Goal: Task Accomplishment & Management: Manage account settings

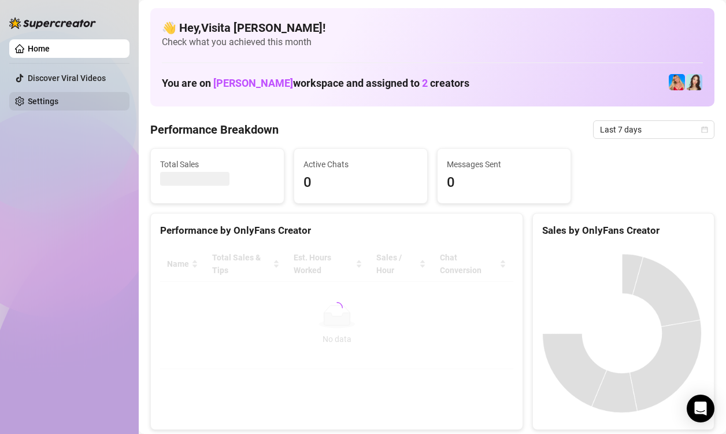
click at [53, 102] on link "Settings" at bounding box center [43, 101] width 31 height 9
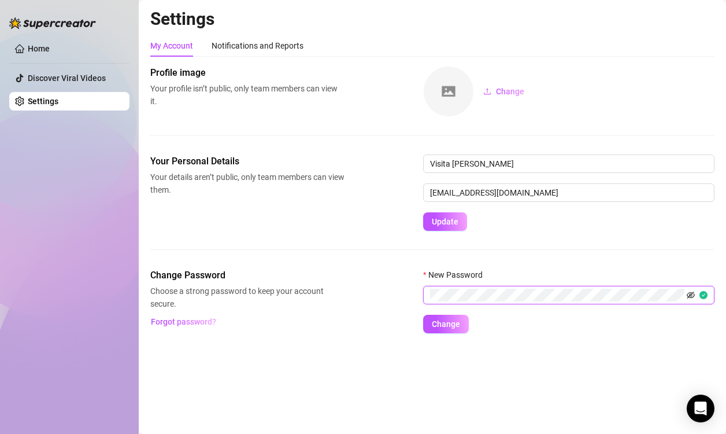
click at [693, 294] on icon "eye-invisible" at bounding box center [691, 295] width 8 height 8
click at [448, 326] on span "Change" at bounding box center [446, 323] width 28 height 9
click at [455, 325] on span "Change" at bounding box center [446, 323] width 28 height 9
click at [689, 294] on icon "eye-invisible" at bounding box center [691, 294] width 8 height 7
click at [458, 319] on span "Change" at bounding box center [446, 323] width 28 height 9
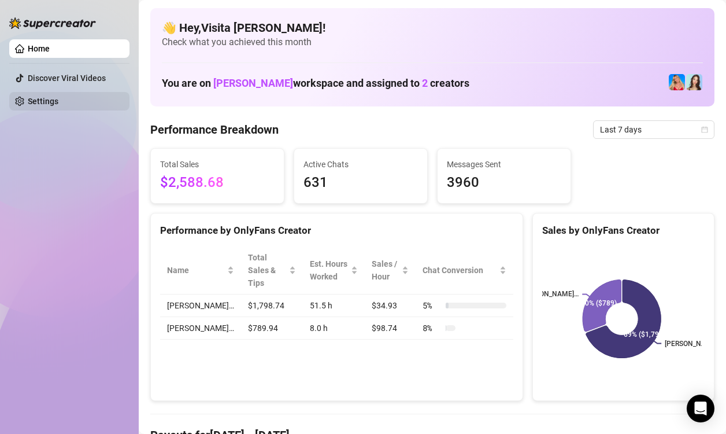
click at [31, 106] on link "Settings" at bounding box center [43, 101] width 31 height 9
